Goal: Task Accomplishment & Management: Manage account settings

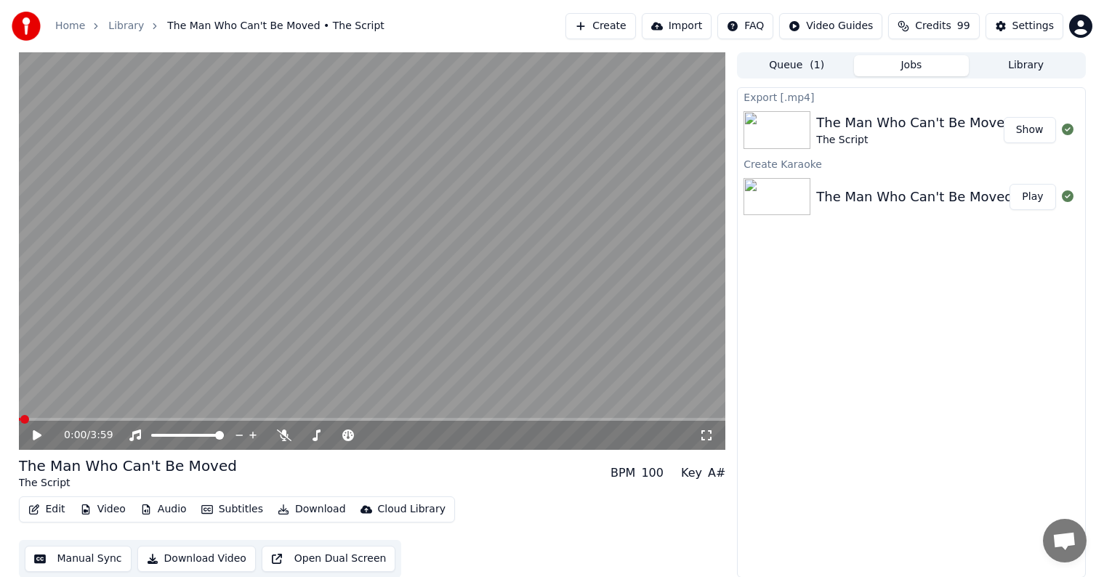
scroll to position [1, 0]
click at [1032, 67] on button "Library" at bounding box center [1026, 65] width 115 height 21
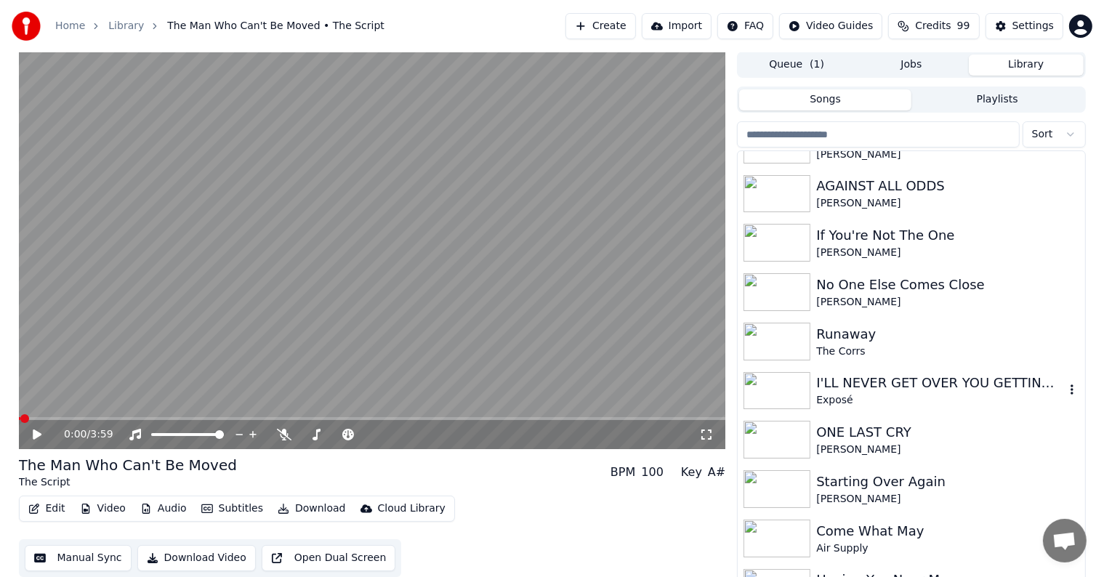
scroll to position [1963, 0]
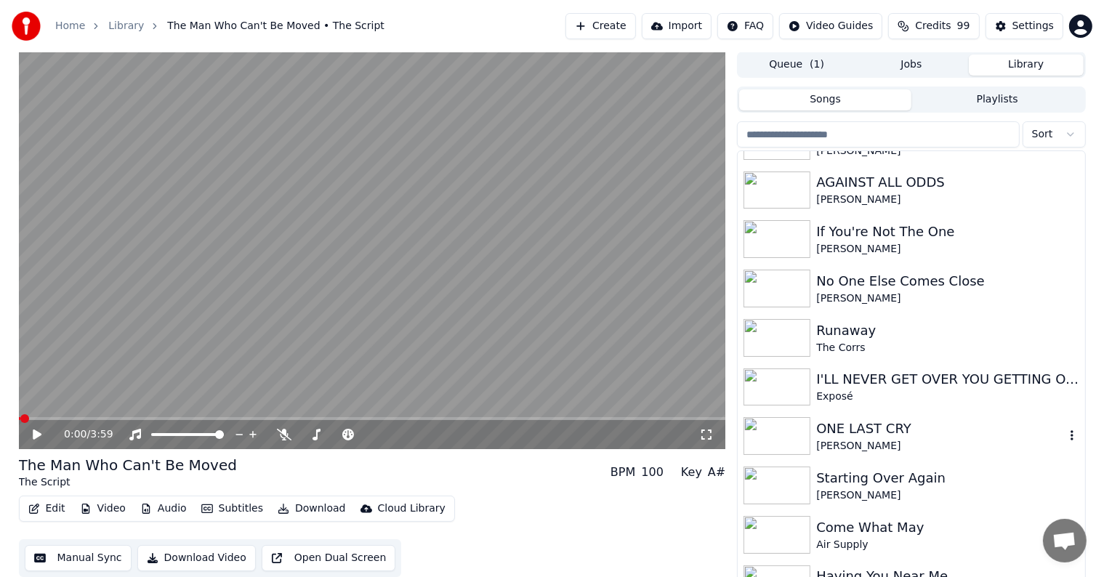
click at [920, 426] on div "ONE LAST CRY" at bounding box center [940, 429] width 248 height 20
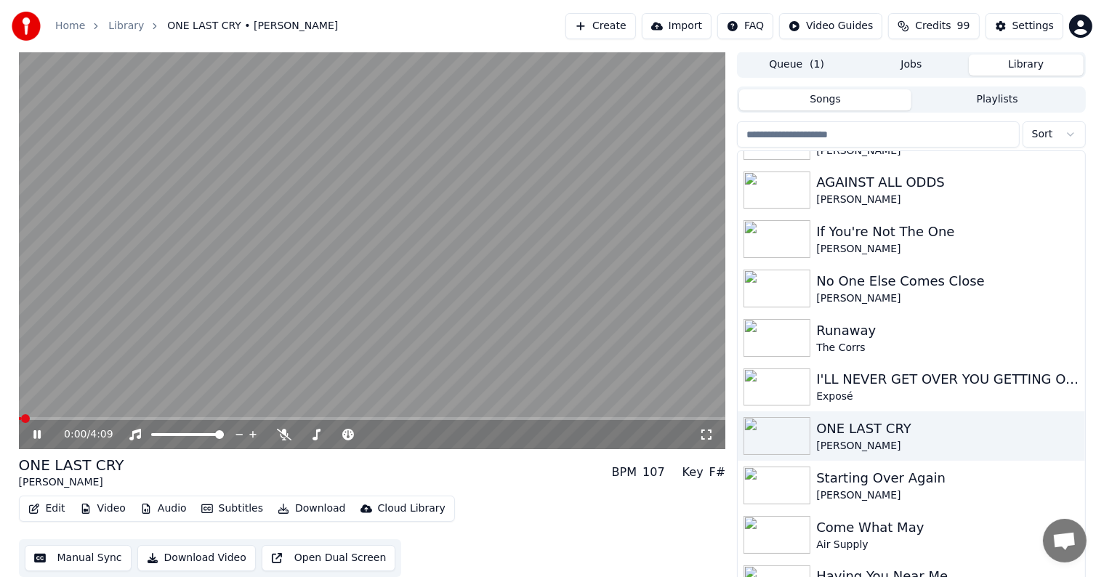
click at [41, 430] on icon at bounding box center [48, 435] width 34 height 12
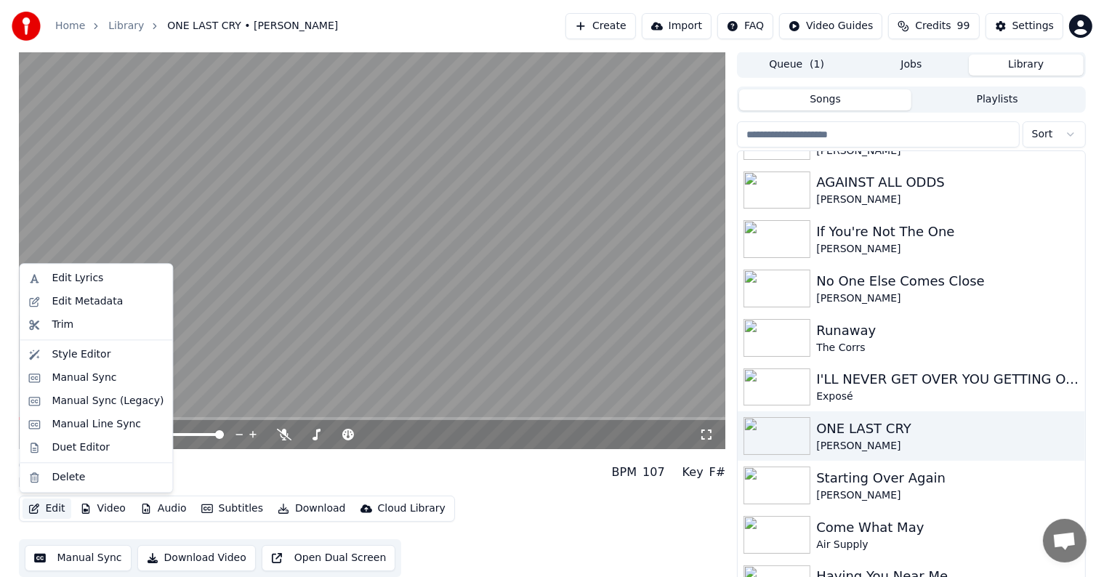
click at [55, 508] on button "Edit" at bounding box center [47, 509] width 49 height 20
click at [76, 295] on div "Edit Metadata" at bounding box center [87, 301] width 71 height 15
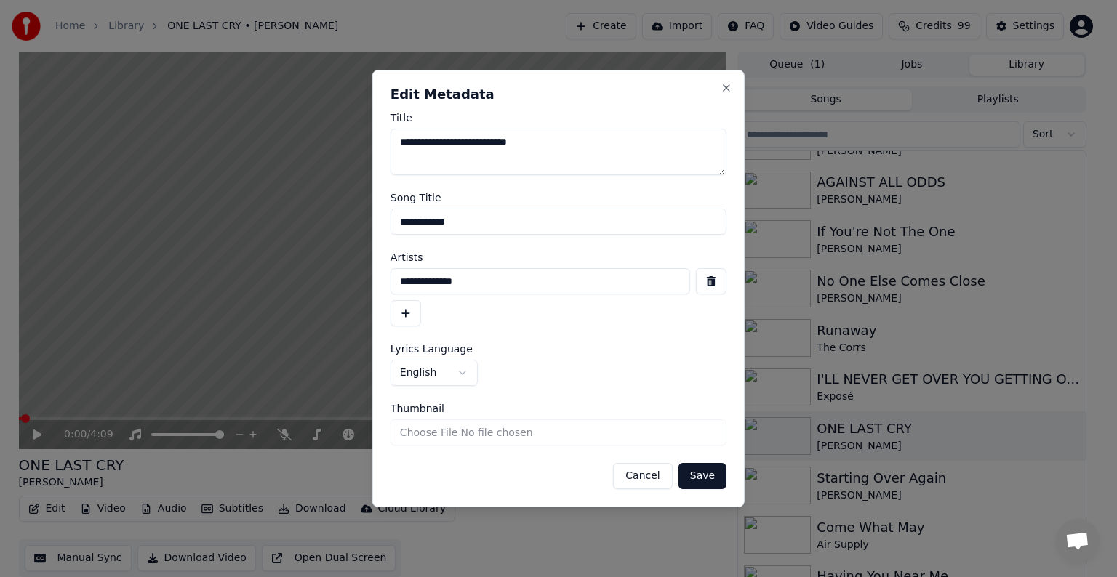
drag, startPoint x: 407, startPoint y: 221, endPoint x: 567, endPoint y: 224, distance: 160.0
click at [570, 227] on input "**********" at bounding box center [558, 222] width 336 height 26
type input "**********"
click at [678, 463] on button "Save" at bounding box center [702, 476] width 48 height 26
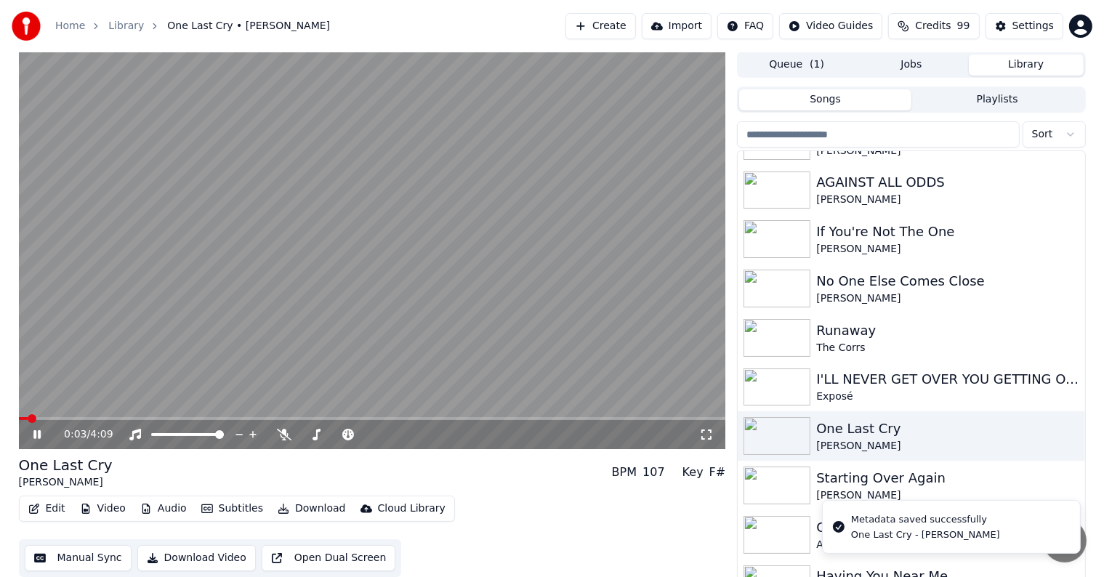
click at [39, 431] on icon at bounding box center [36, 434] width 7 height 9
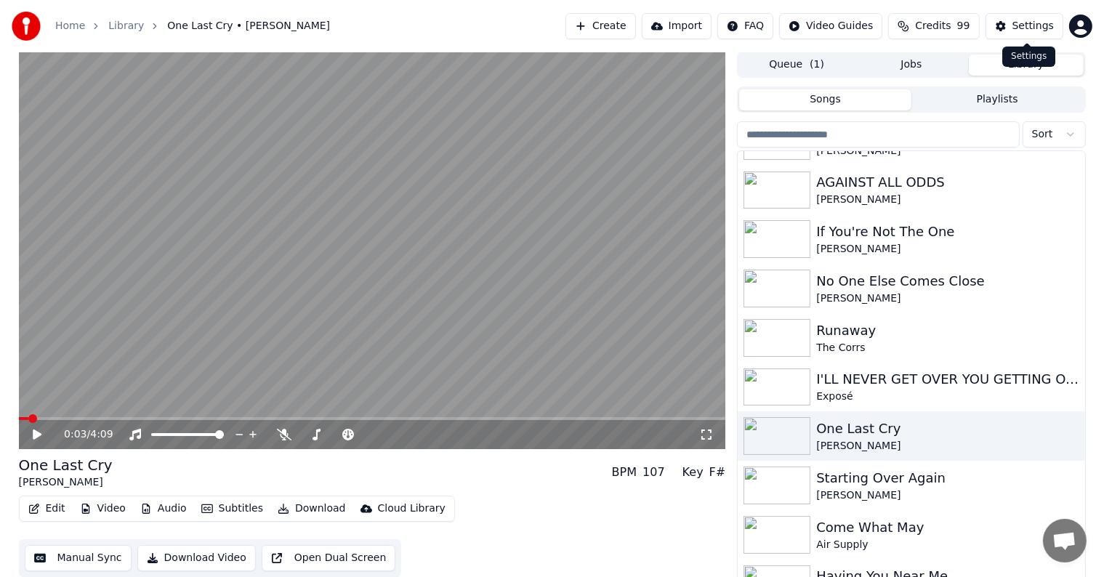
click at [1015, 23] on button "Settings" at bounding box center [1025, 26] width 78 height 26
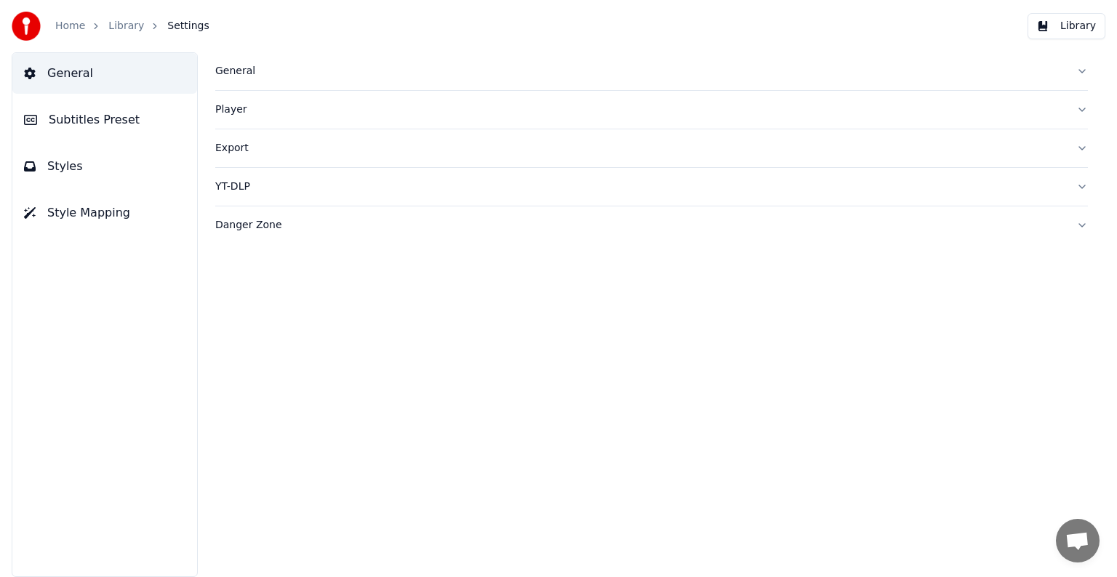
drag, startPoint x: 68, startPoint y: 113, endPoint x: 73, endPoint y: 105, distance: 9.5
click at [67, 110] on button "Subtitles Preset" at bounding box center [104, 120] width 185 height 41
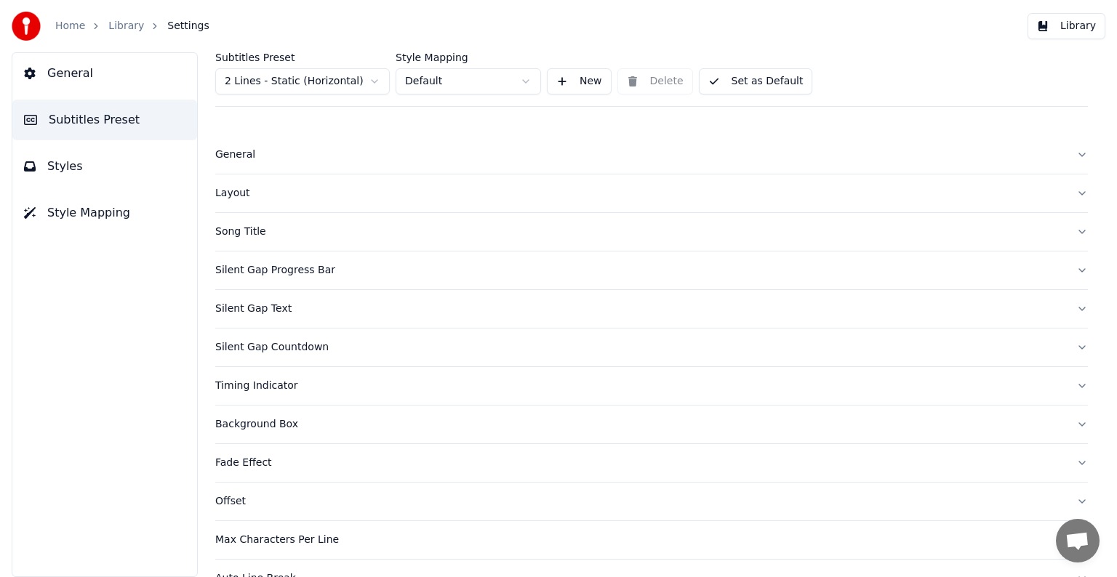
click at [244, 82] on html "Home Library Settings Library General Subtitles Preset Styles Style Mapping Sub…" at bounding box center [558, 288] width 1117 height 577
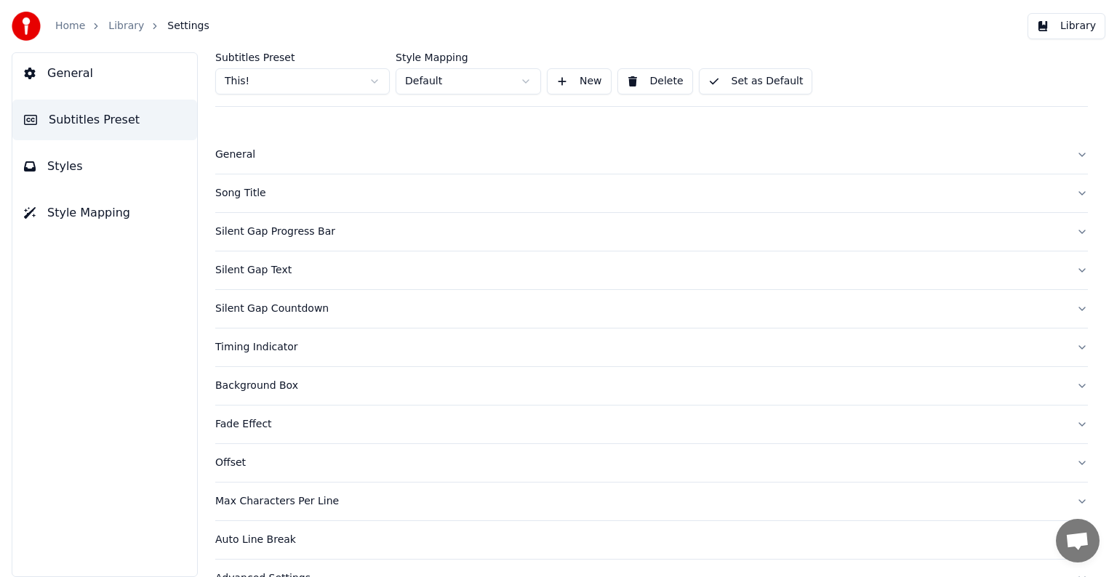
click at [244, 196] on div "Song Title" at bounding box center [639, 193] width 849 height 15
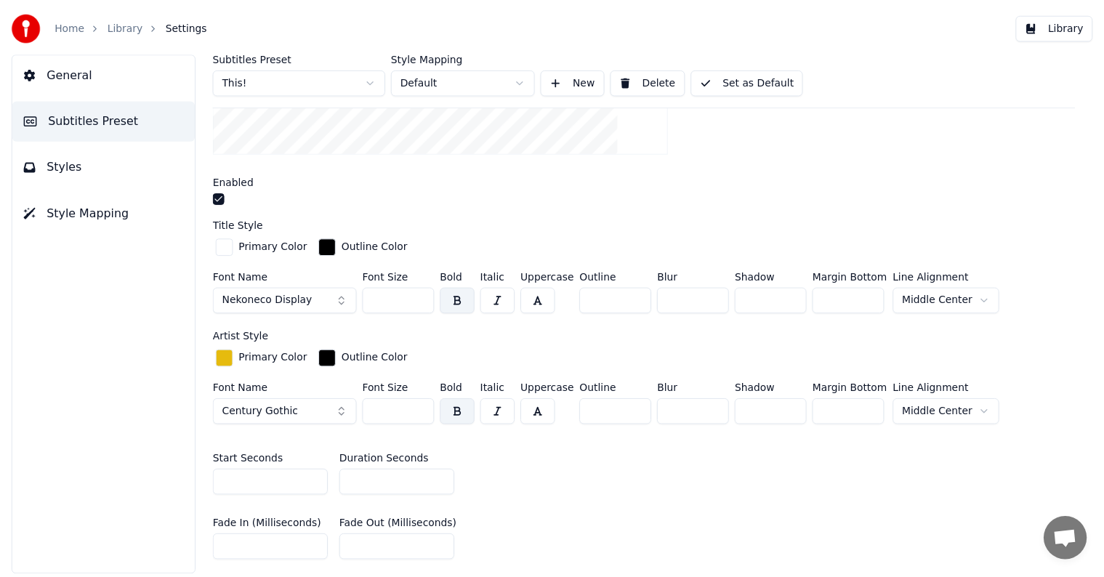
scroll to position [436, 0]
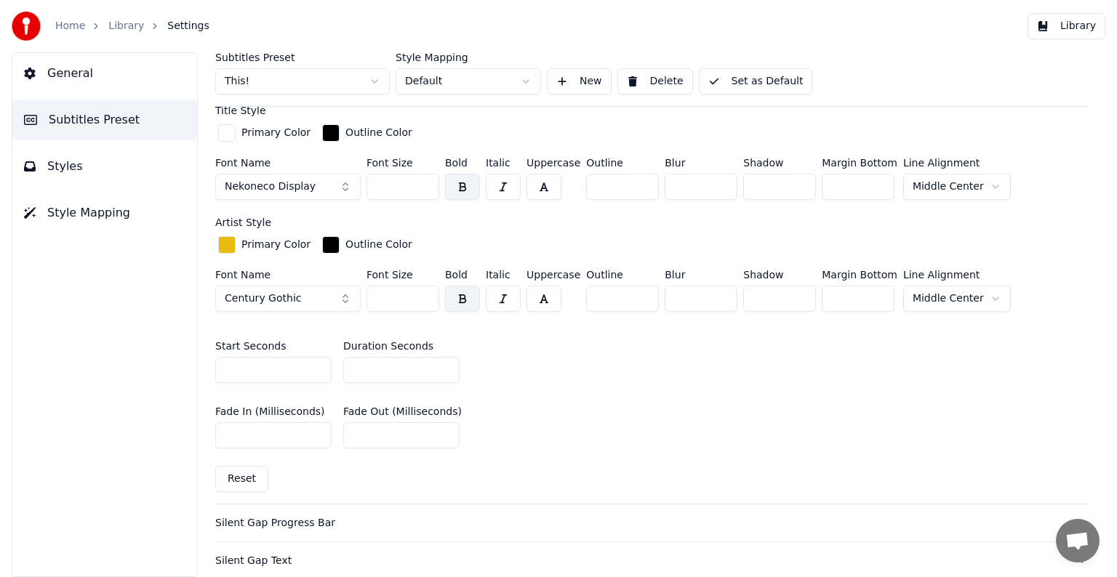
drag, startPoint x: 401, startPoint y: 189, endPoint x: 276, endPoint y: 148, distance: 132.4
click at [282, 154] on div "Primary Color Outline Color Font Name Nekoneco Display Font Size *** Bold Itali…" at bounding box center [651, 163] width 872 height 84
type input "***"
click at [737, 73] on button "Set as Default" at bounding box center [756, 81] width 114 height 26
click at [108, 25] on link "Library" at bounding box center [126, 26] width 36 height 15
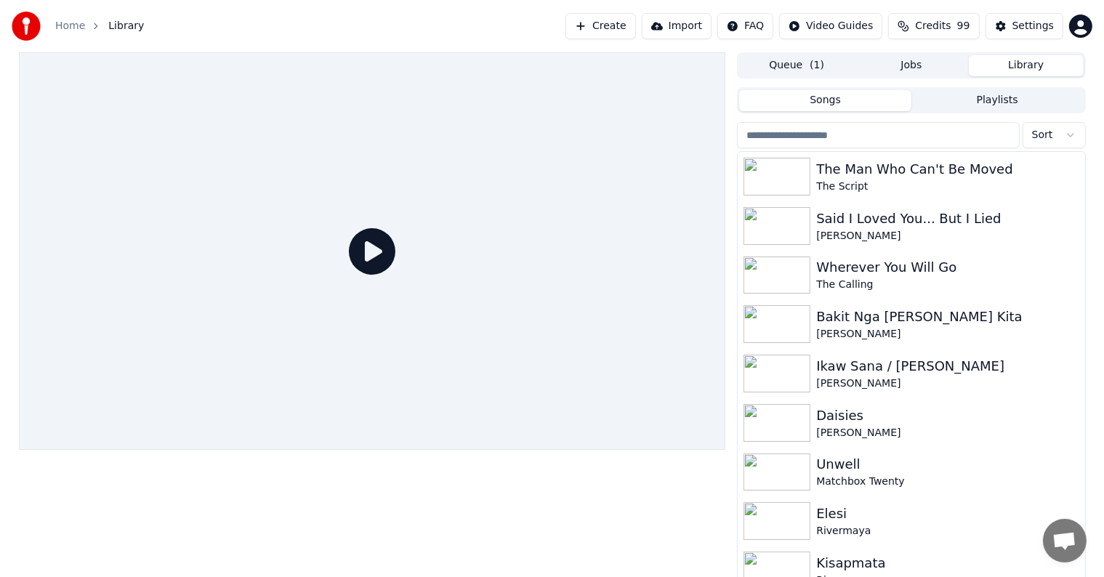
click at [919, 133] on input "search" at bounding box center [878, 135] width 282 height 26
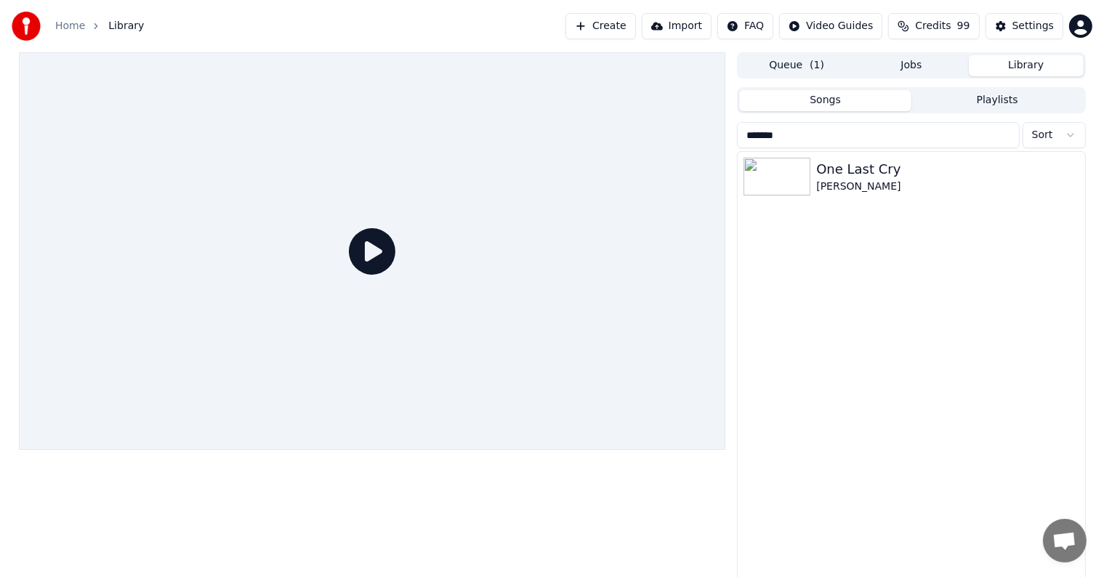
type input "*******"
click at [997, 159] on div "One Last Cry" at bounding box center [940, 169] width 248 height 20
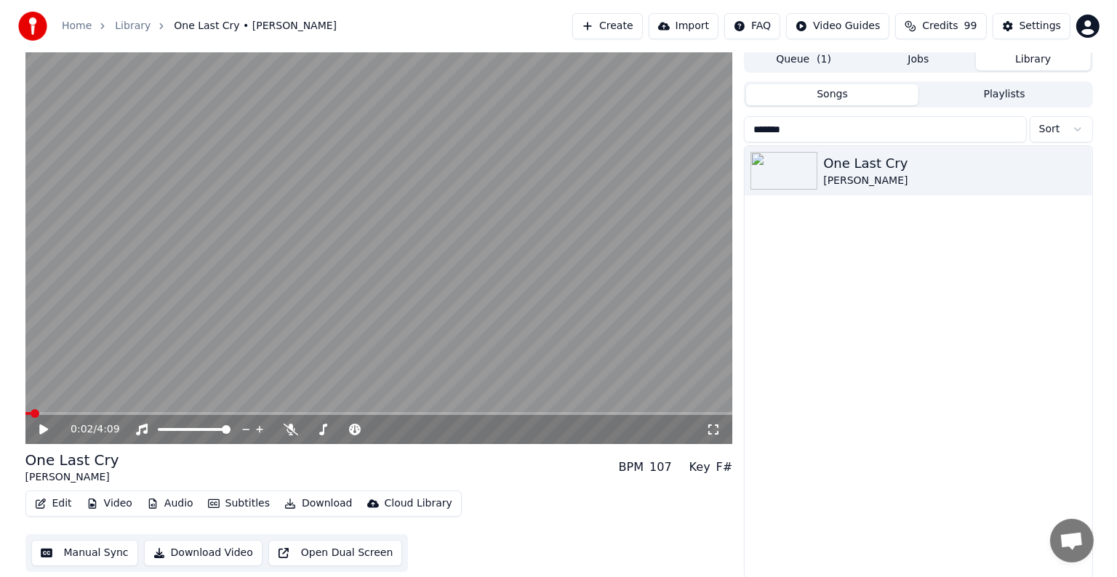
scroll to position [7, 0]
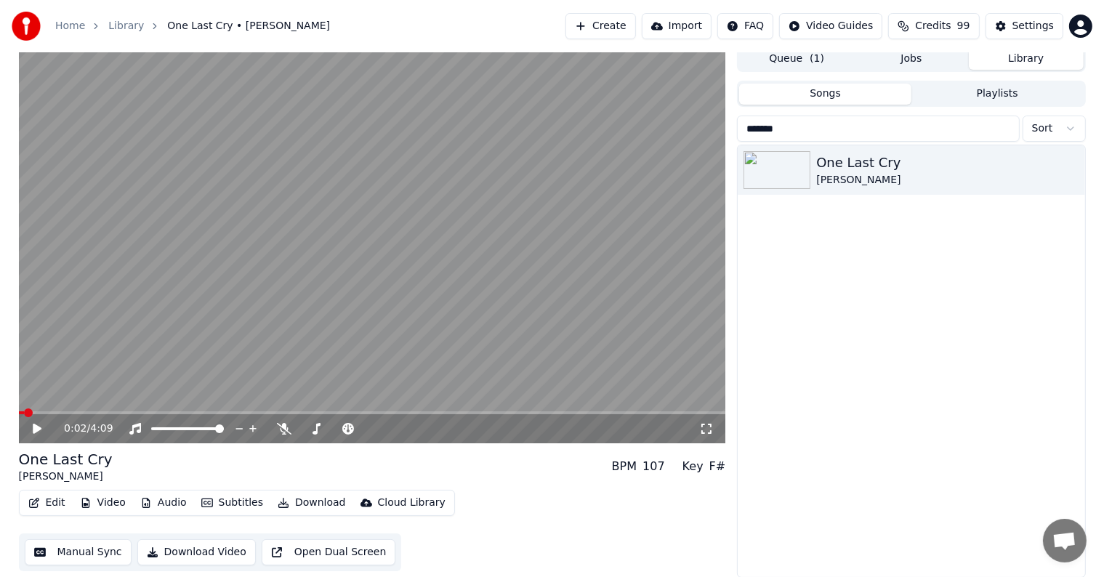
click at [107, 502] on button "Video" at bounding box center [102, 503] width 57 height 20
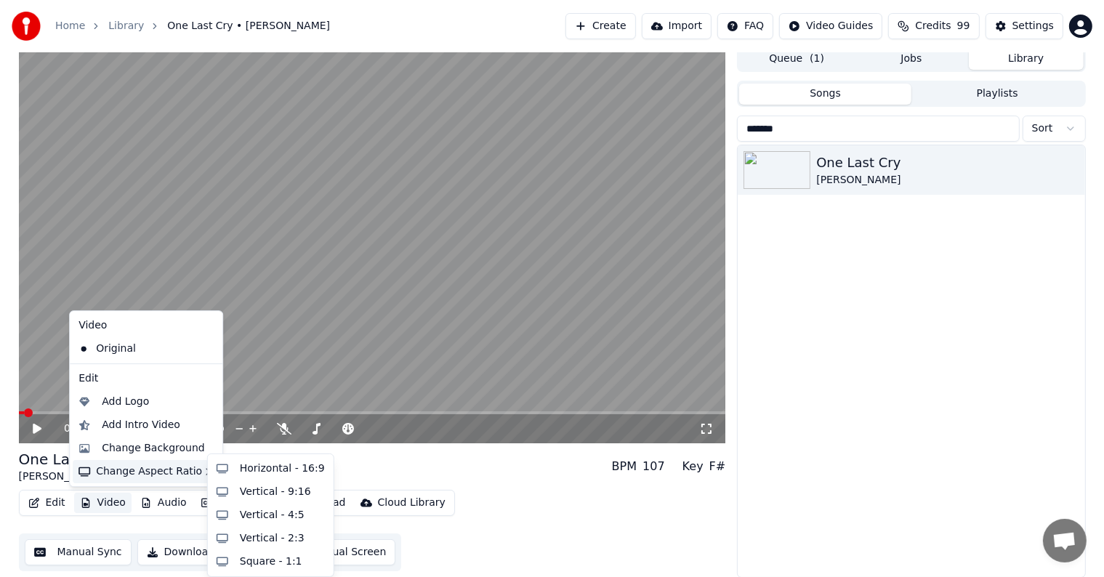
click at [150, 460] on div "Change Aspect Ratio" at bounding box center [146, 471] width 147 height 23
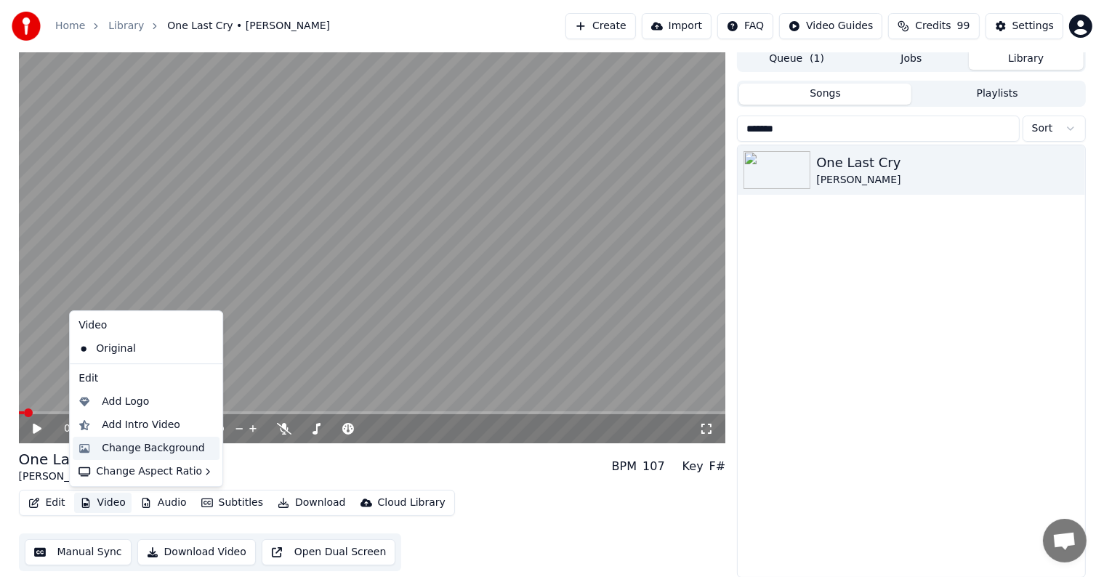
click at [177, 446] on div "Change Background" at bounding box center [153, 448] width 103 height 15
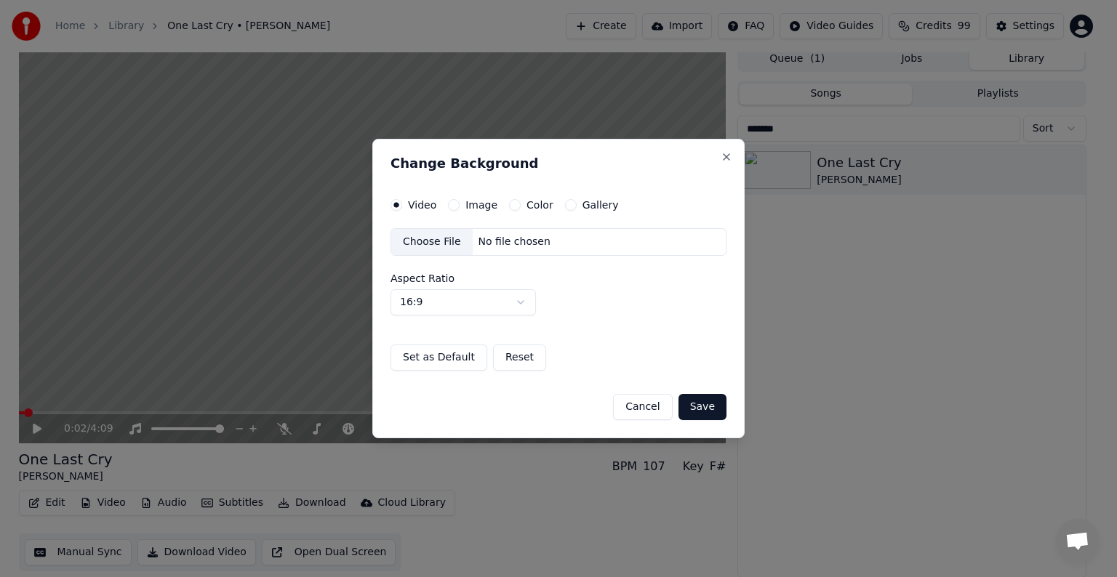
click at [452, 207] on button "Image" at bounding box center [454, 205] width 12 height 12
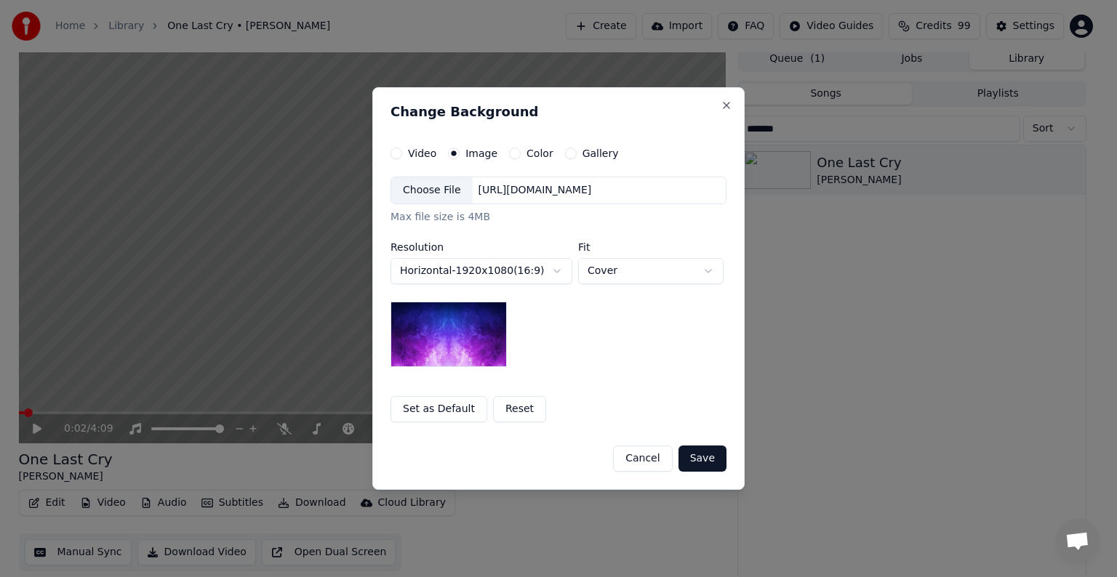
click at [427, 193] on div "Choose File" at bounding box center [431, 190] width 81 height 26
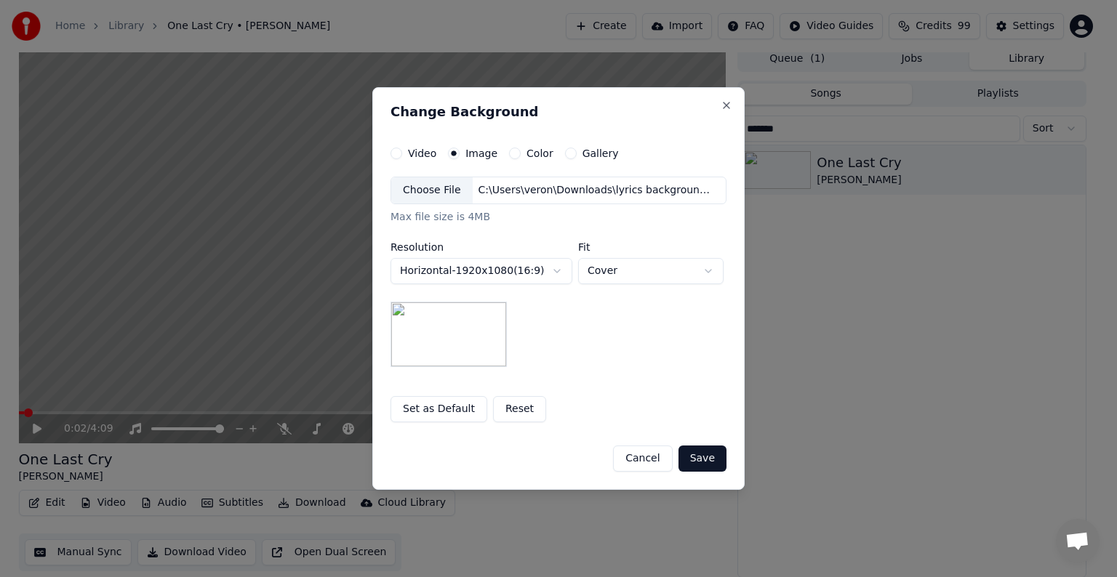
click at [707, 464] on button "Save" at bounding box center [702, 459] width 48 height 26
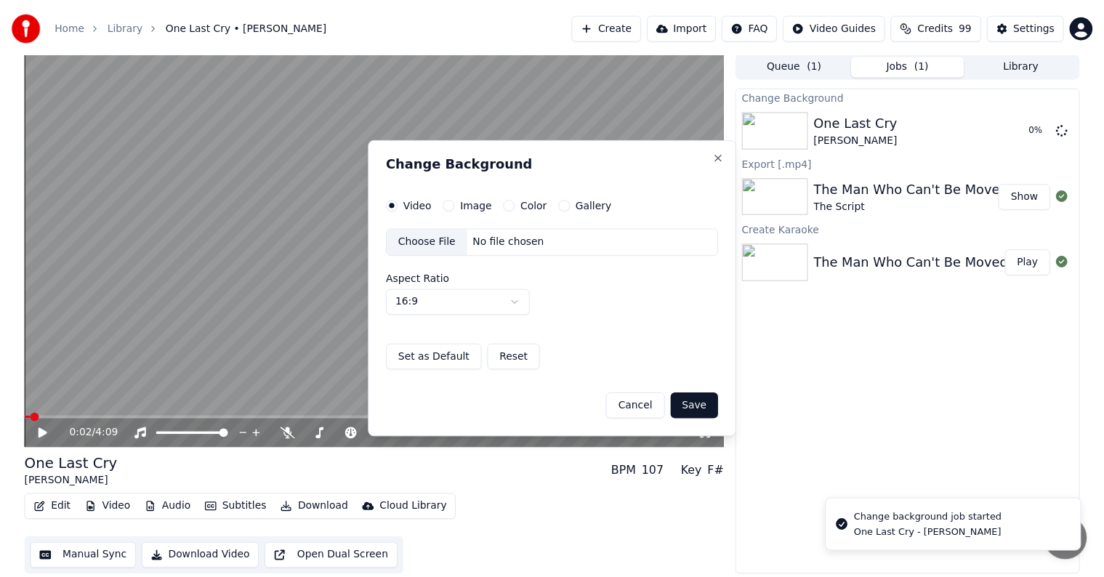
scroll to position [1, 0]
